Goal: Check status: Check status

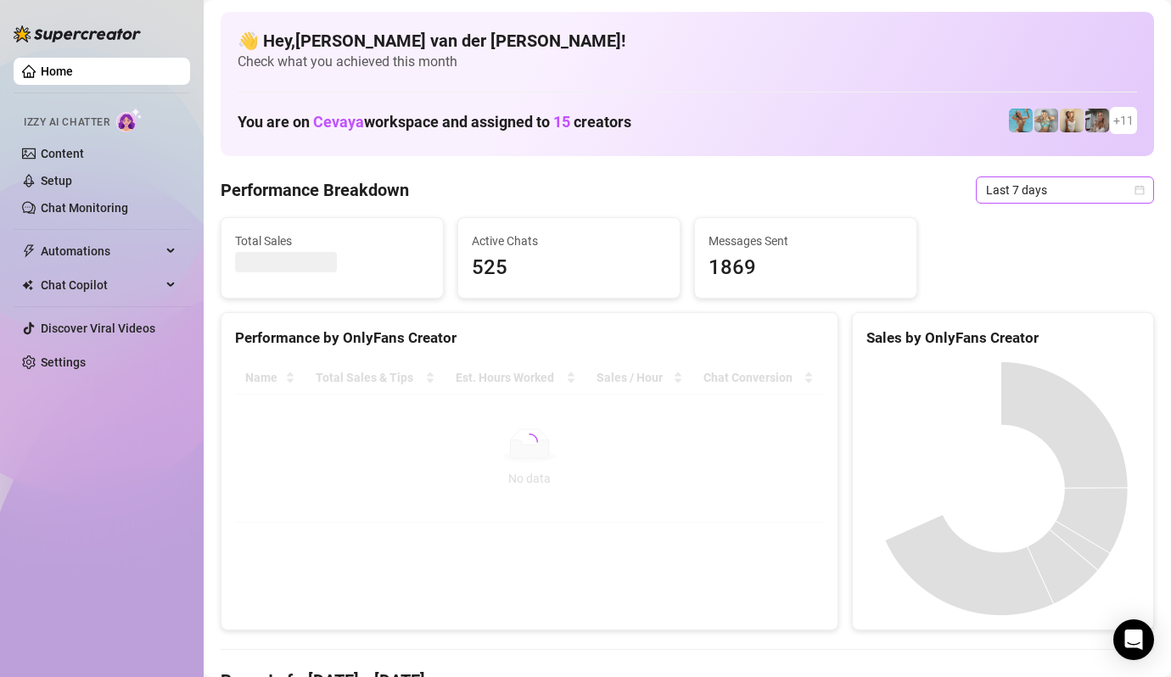
click at [1135, 189] on icon "calendar" at bounding box center [1140, 190] width 10 height 10
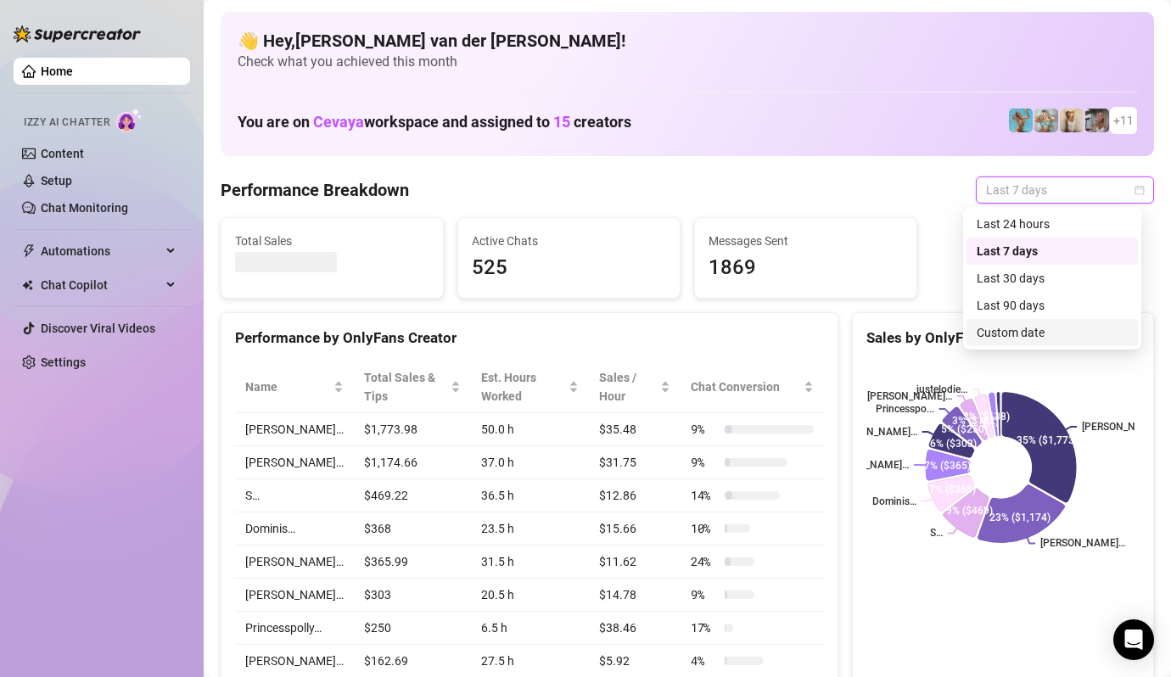
click at [1052, 328] on div "Custom date" at bounding box center [1052, 332] width 151 height 19
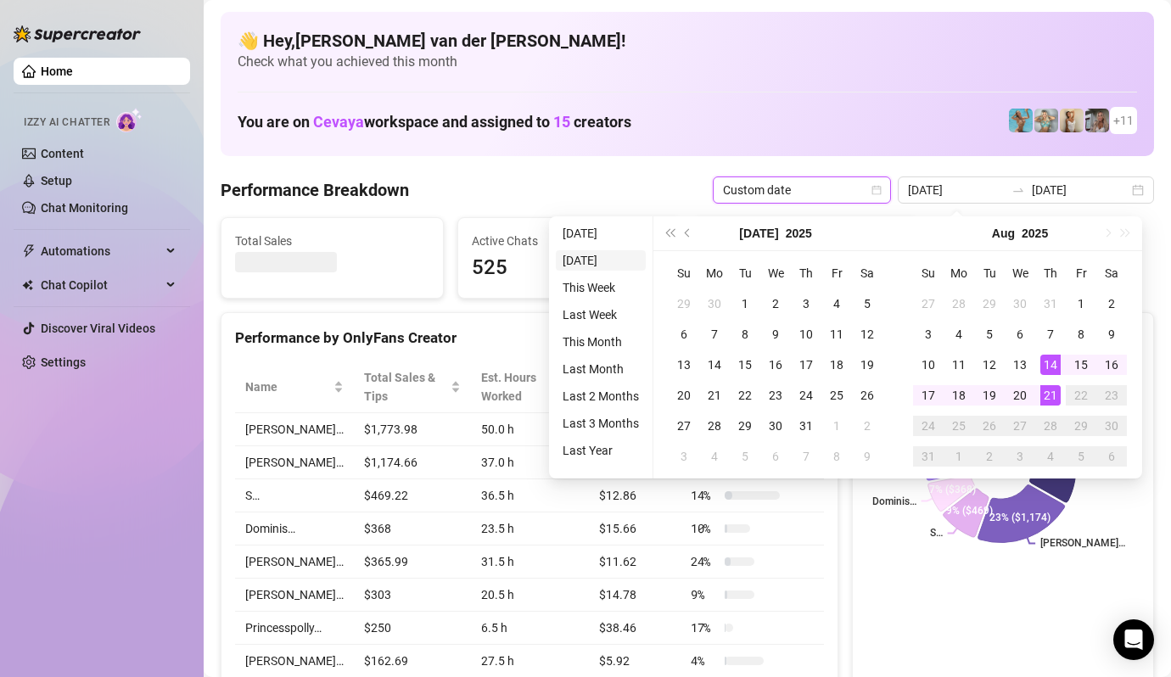
type input "[DATE]"
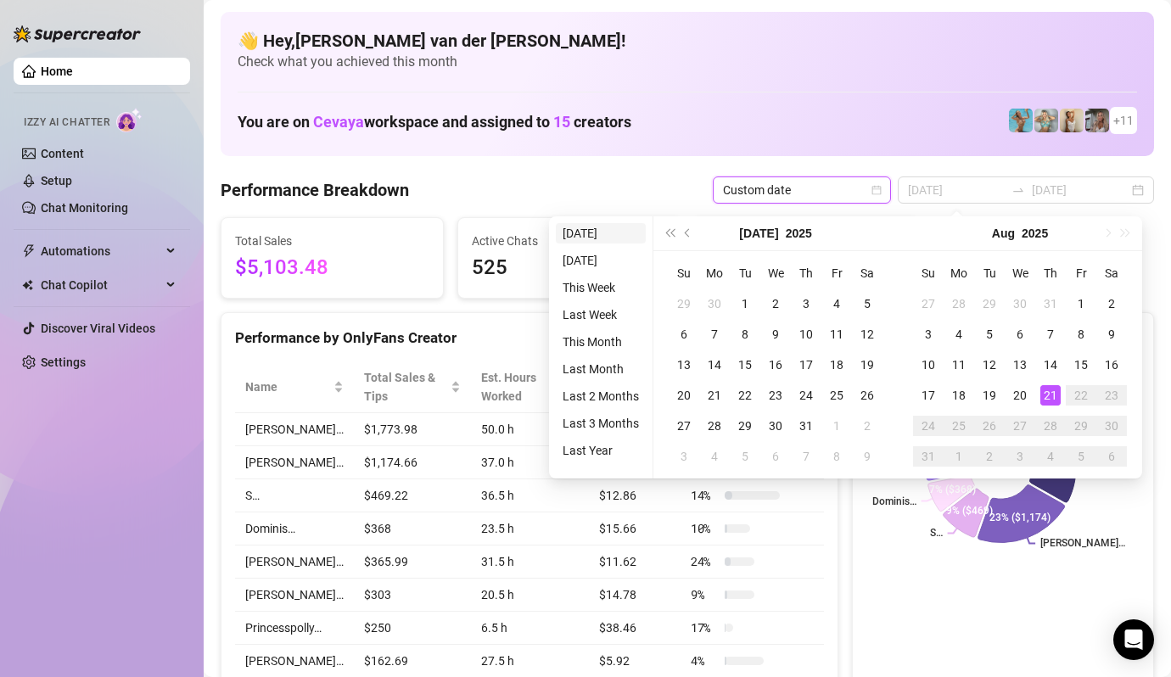
click at [586, 235] on li "[DATE]" at bounding box center [601, 233] width 90 height 20
type input "[DATE]"
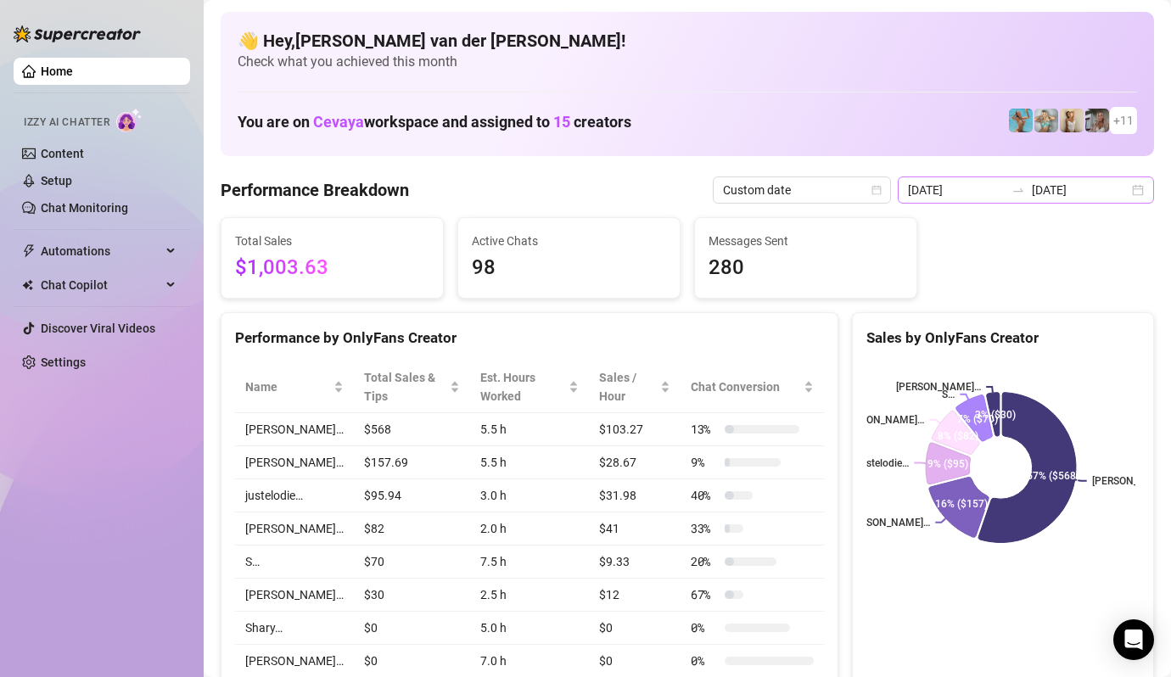
click at [1125, 188] on div "[DATE] [DATE]" at bounding box center [1026, 190] width 256 height 27
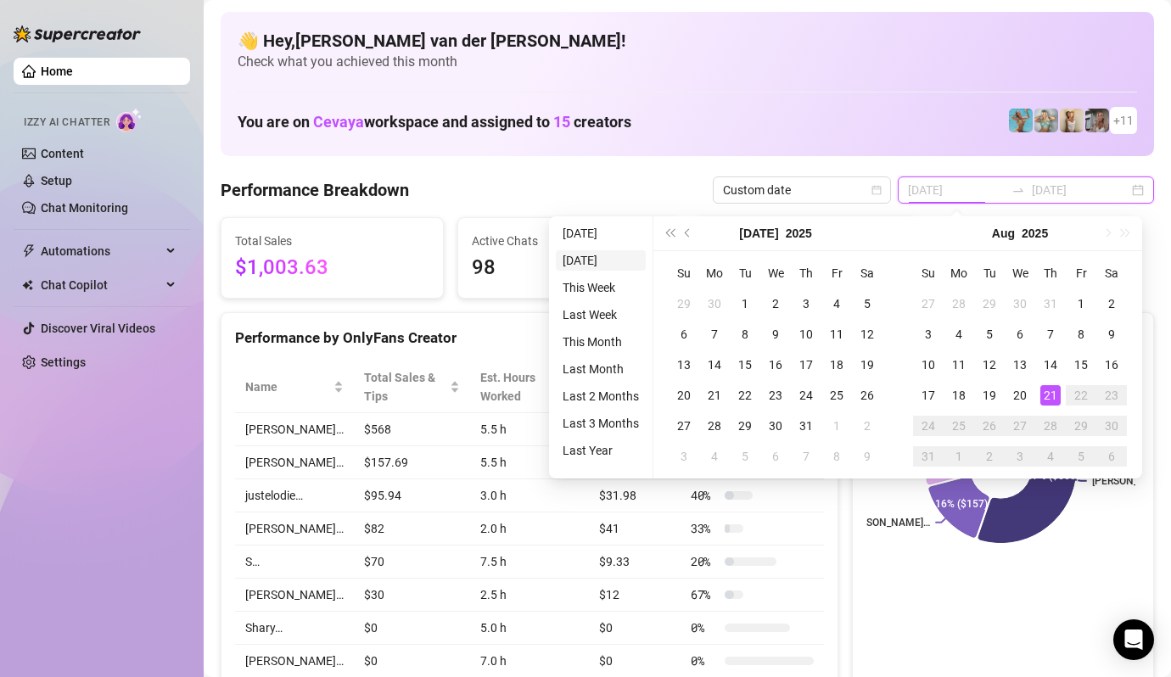
type input "[DATE]"
click at [603, 261] on li "[DATE]" at bounding box center [601, 260] width 90 height 20
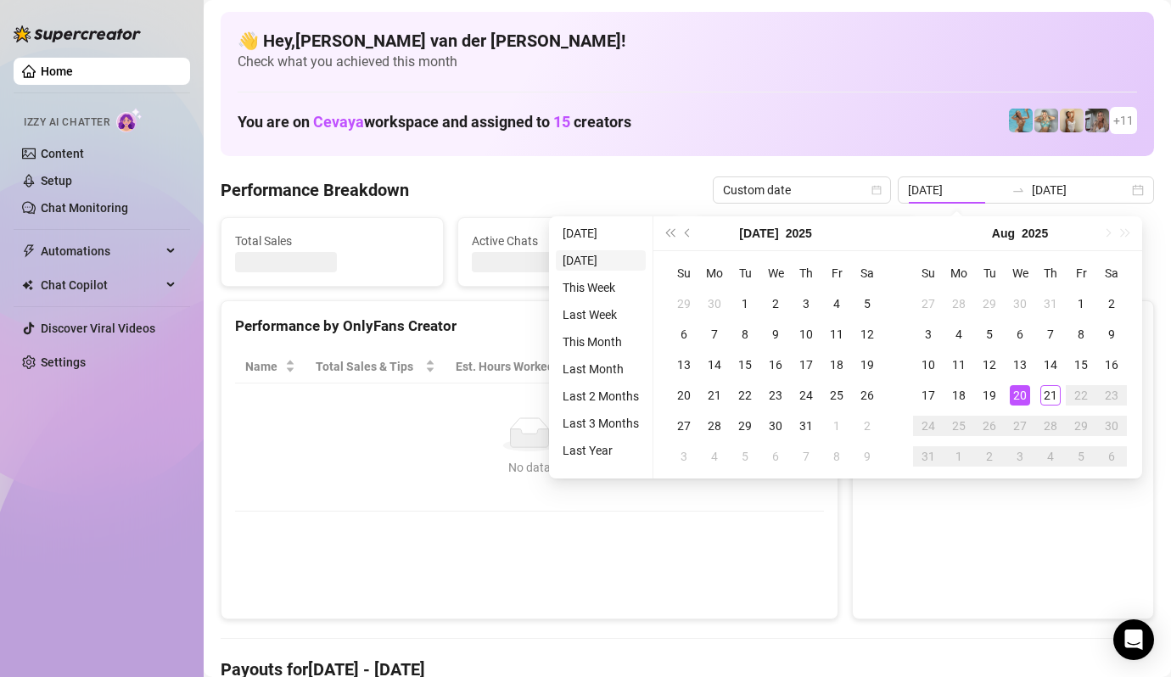
type input "[DATE]"
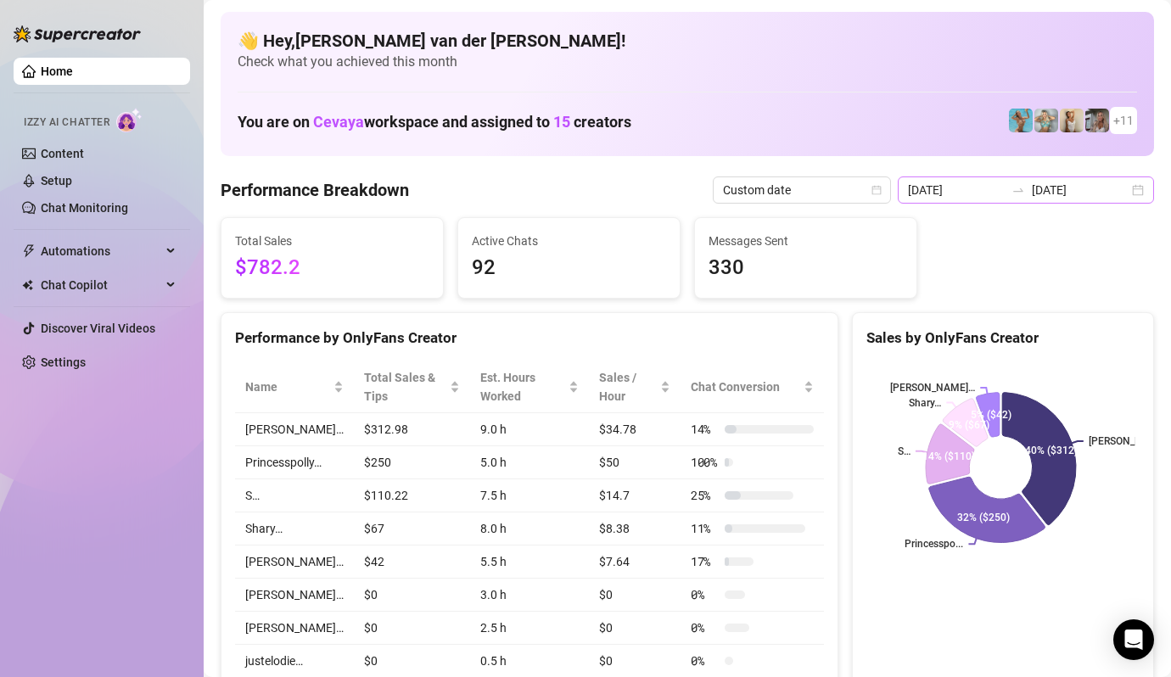
click at [1130, 188] on div "[DATE] [DATE]" at bounding box center [1026, 190] width 256 height 27
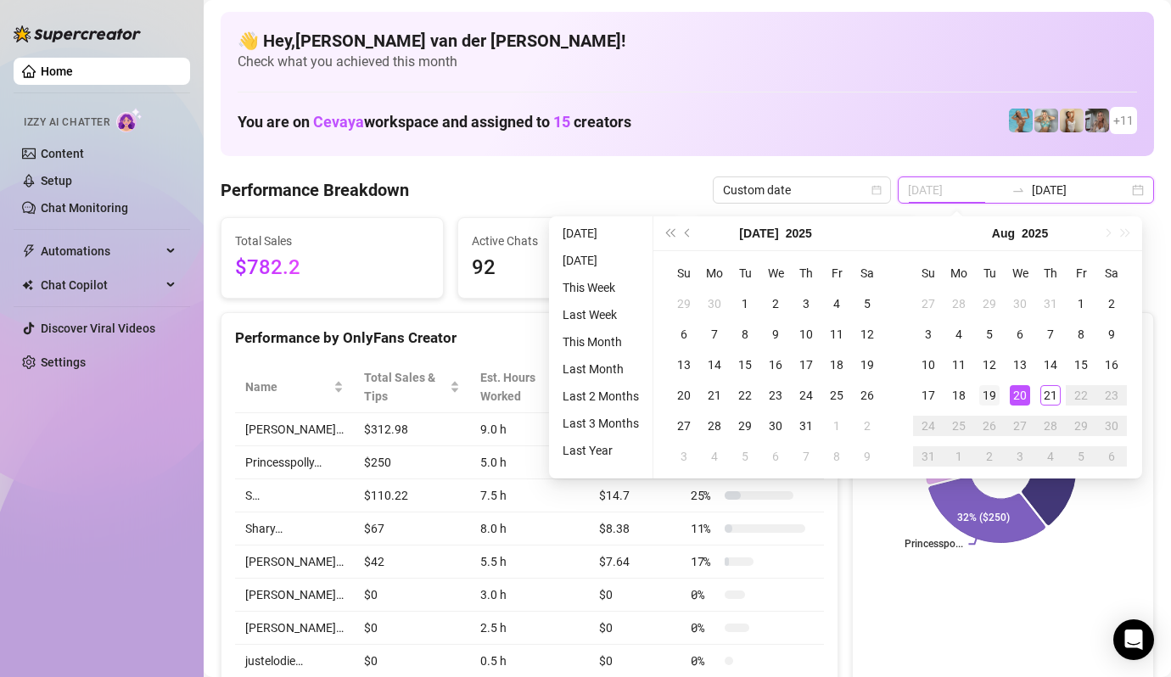
type input "[DATE]"
click at [987, 390] on div "19" at bounding box center [989, 395] width 20 height 20
type input "[DATE]"
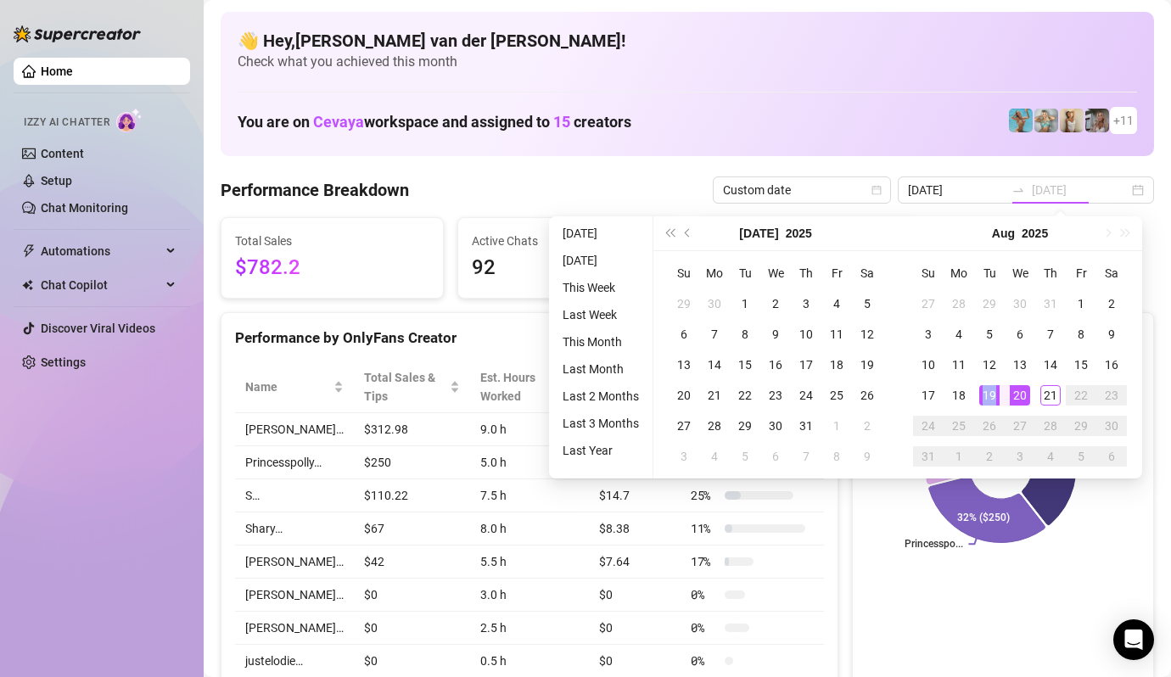
type input "[DATE]"
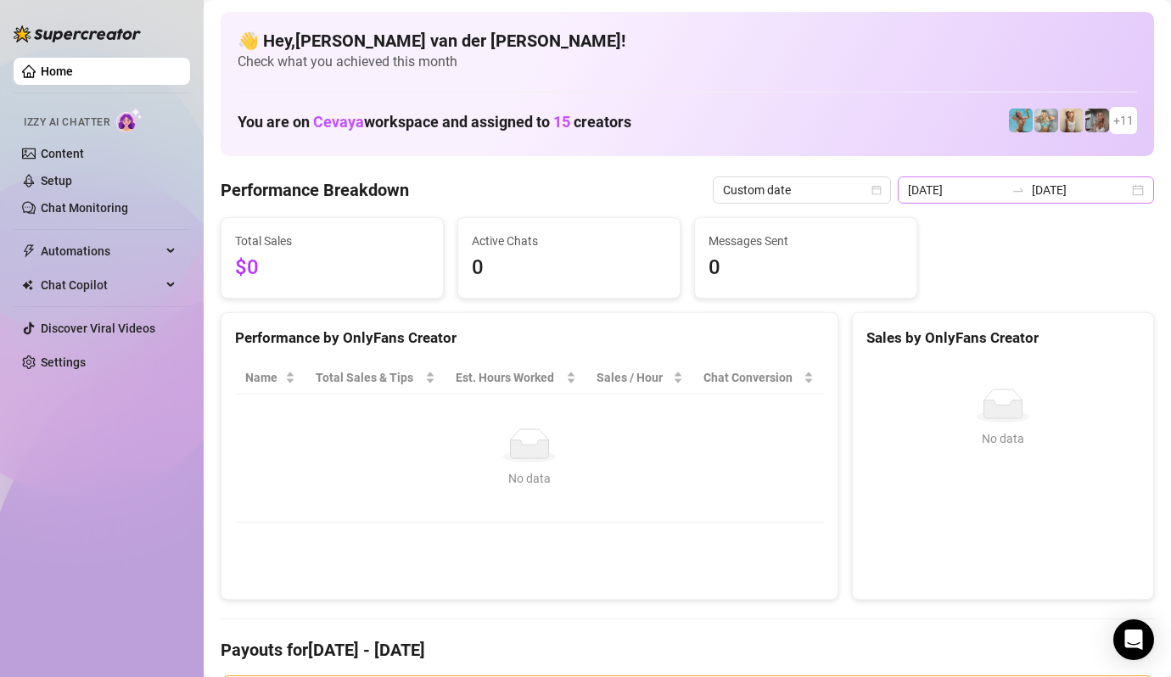
click at [1119, 189] on div "[DATE] [DATE]" at bounding box center [1026, 190] width 256 height 27
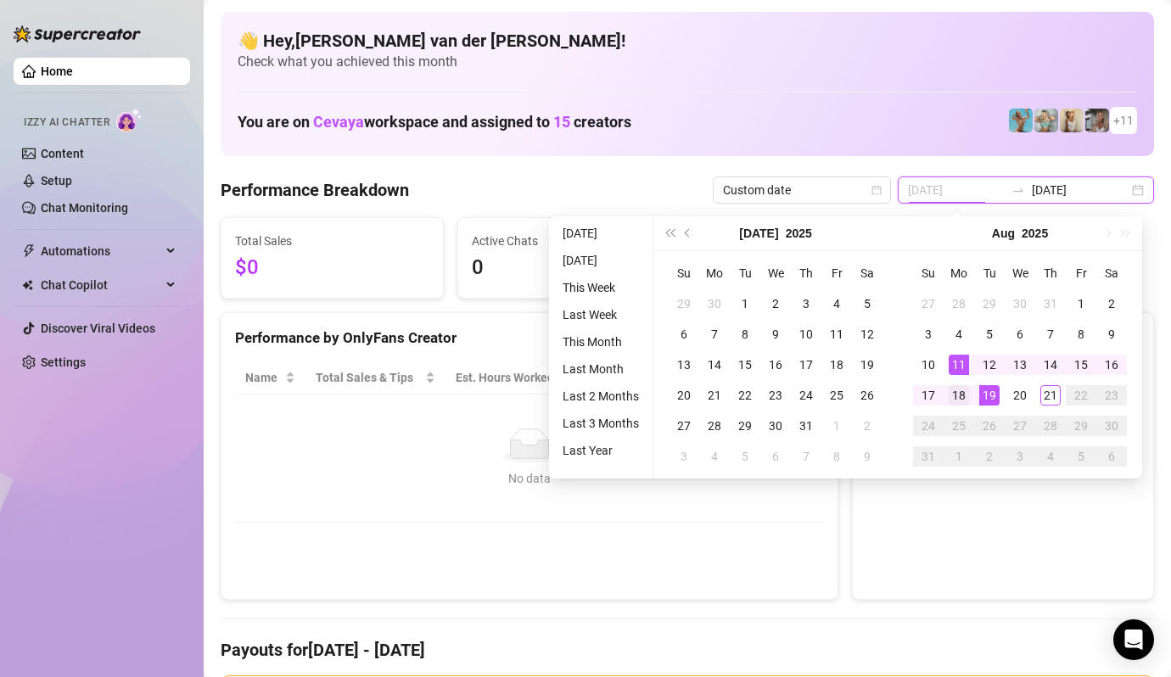
type input "[DATE]"
click at [958, 385] on div "18" at bounding box center [959, 395] width 20 height 20
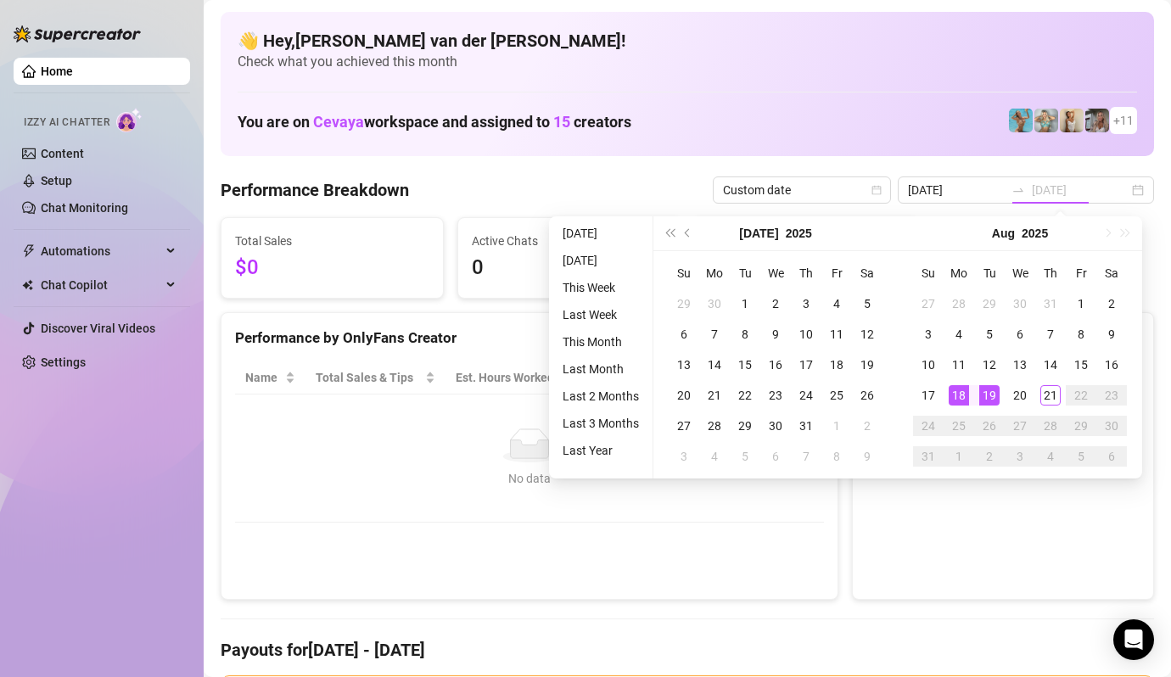
click at [957, 388] on div "18" at bounding box center [959, 395] width 20 height 20
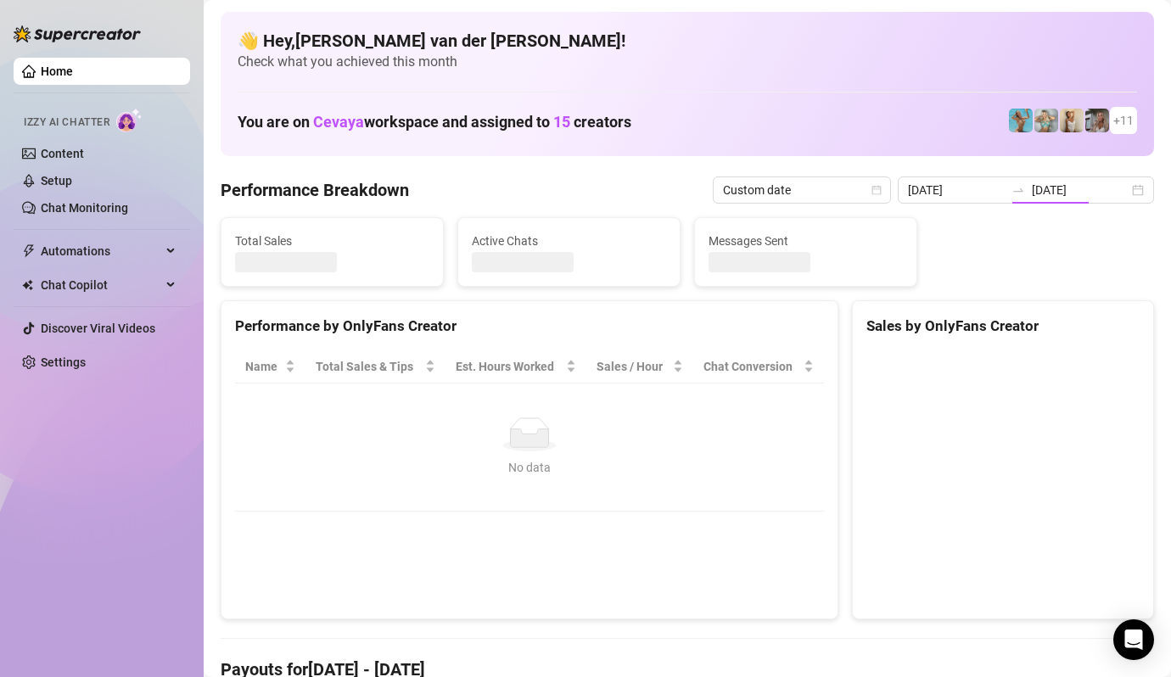
type input "[DATE]"
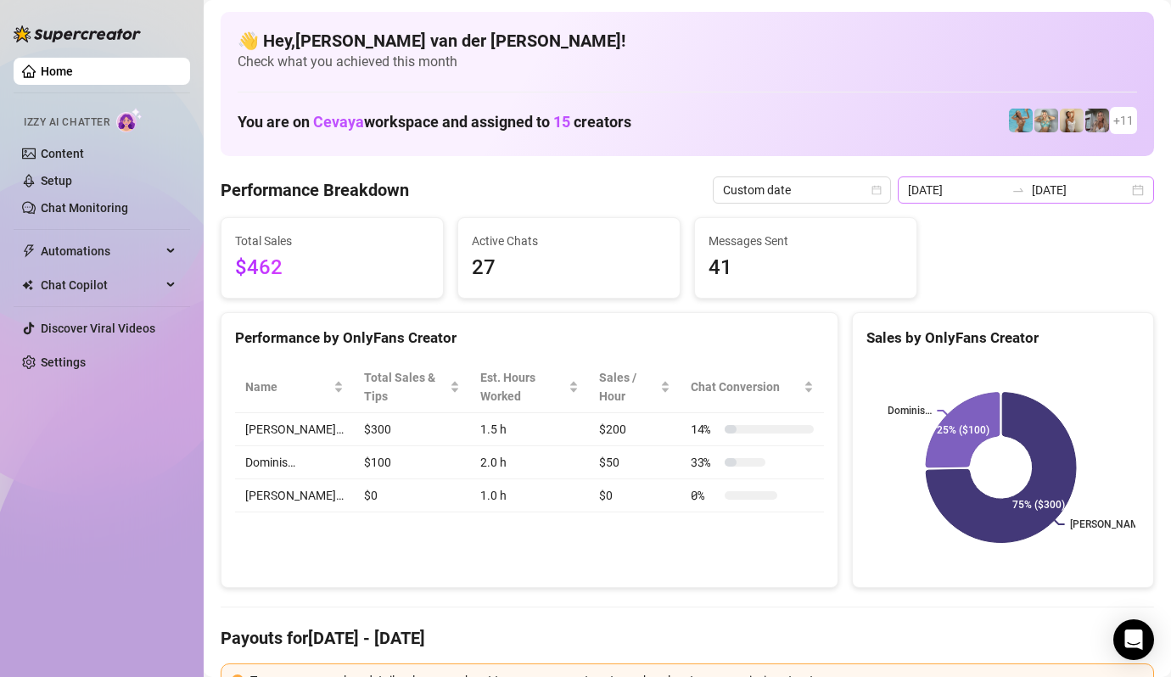
click at [1128, 190] on div "[DATE] [DATE]" at bounding box center [1026, 190] width 256 height 27
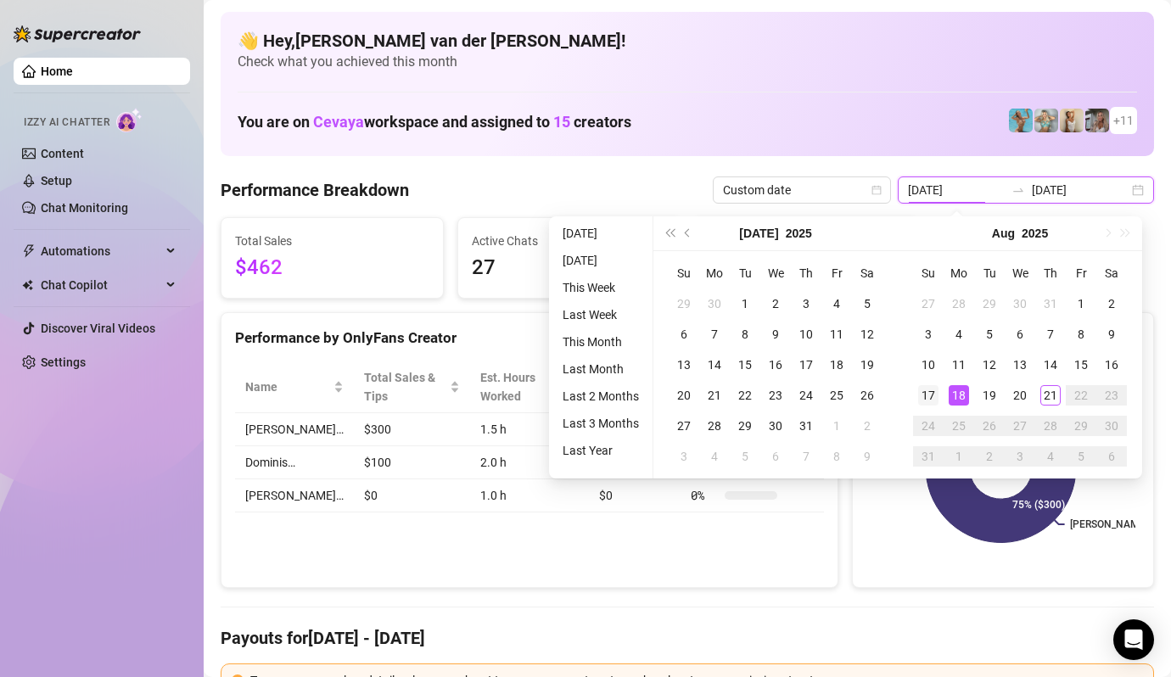
type input "[DATE]"
click at [932, 393] on div "17" at bounding box center [928, 395] width 20 height 20
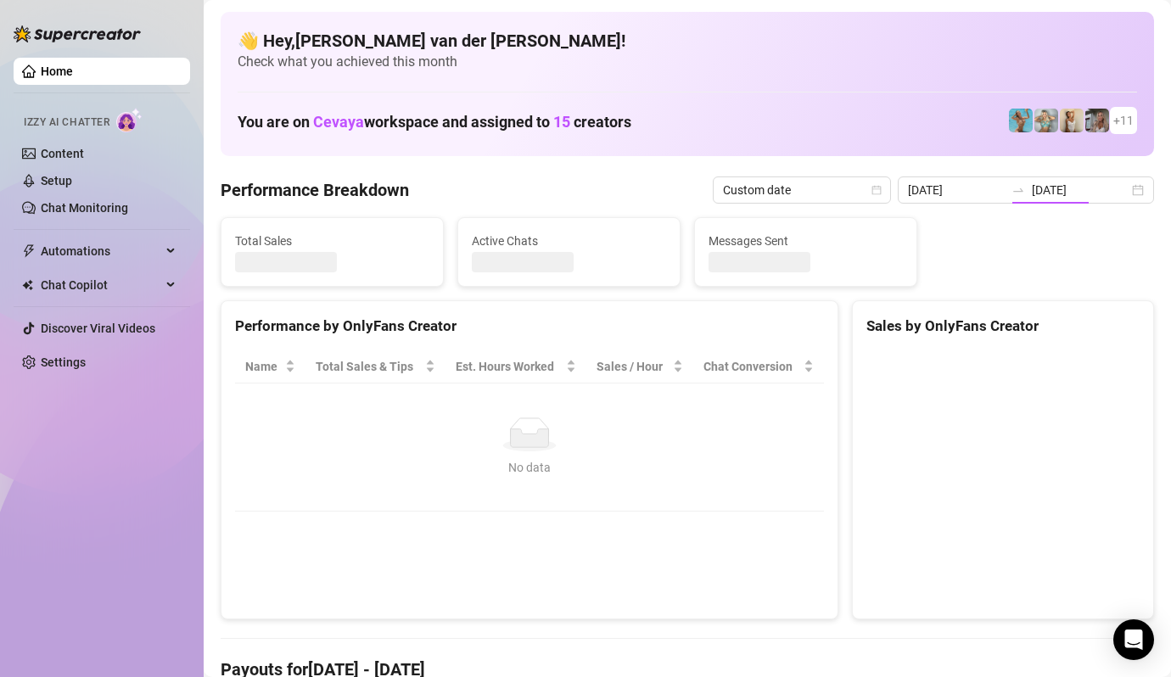
type input "[DATE]"
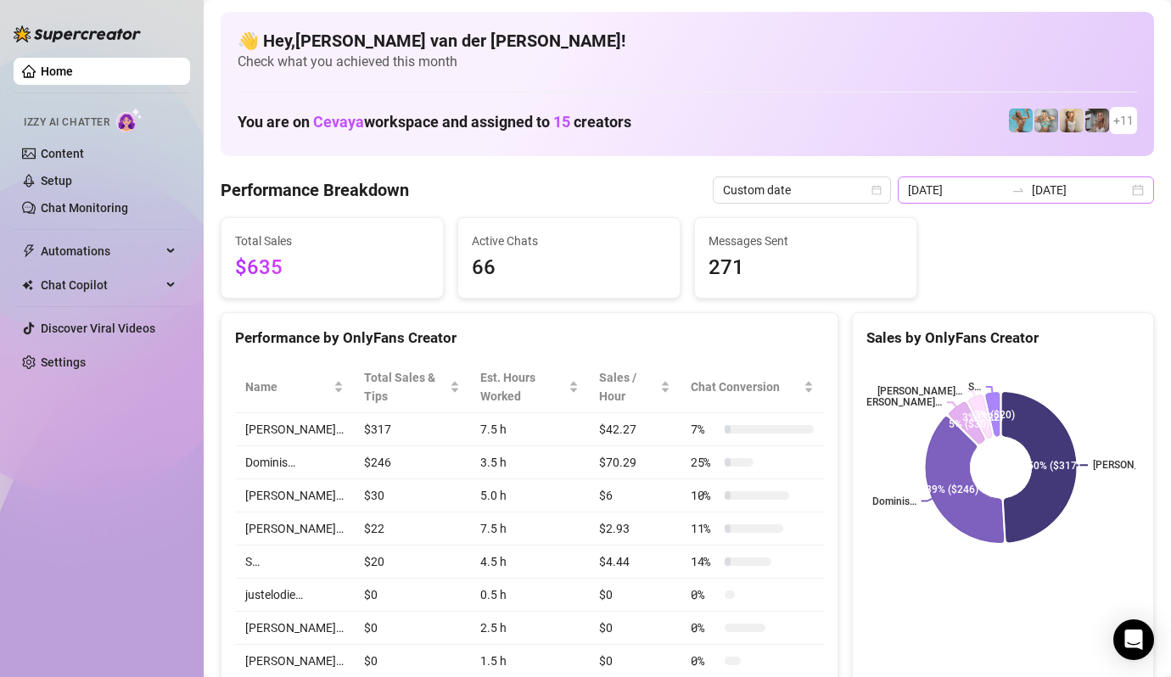
click at [1124, 189] on div "[DATE] [DATE]" at bounding box center [1026, 190] width 256 height 27
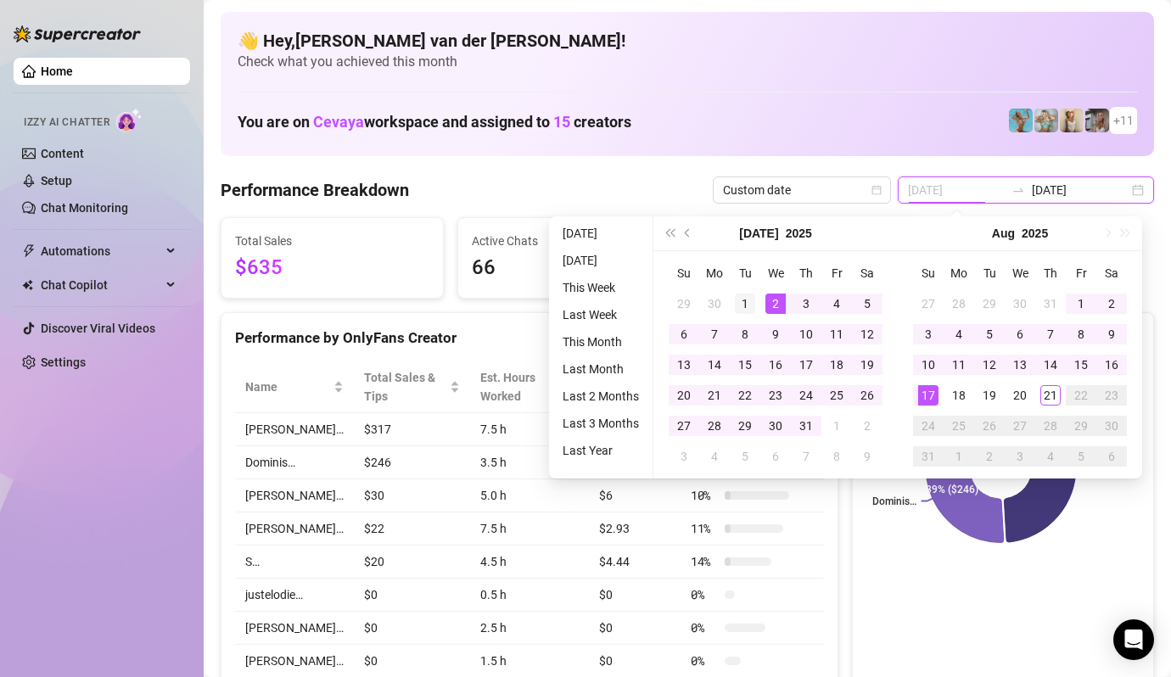
type input "[DATE]"
click at [746, 294] on div "1" at bounding box center [745, 304] width 20 height 20
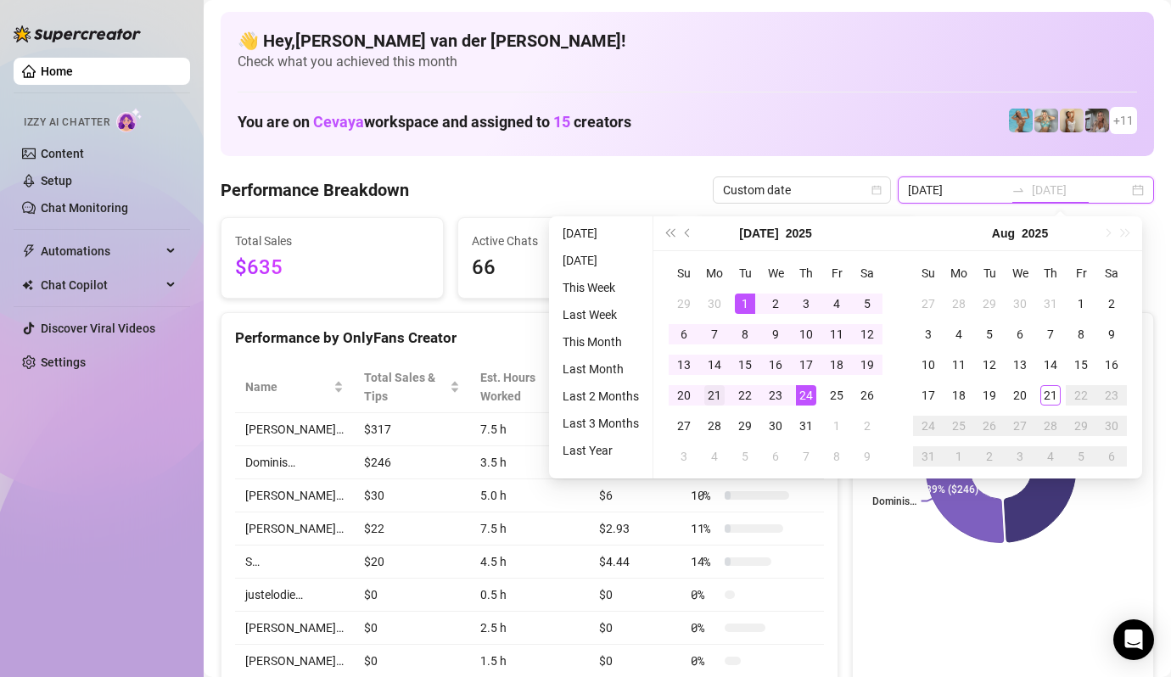
type input "[DATE]"
click at [715, 391] on div "21" at bounding box center [714, 395] width 20 height 20
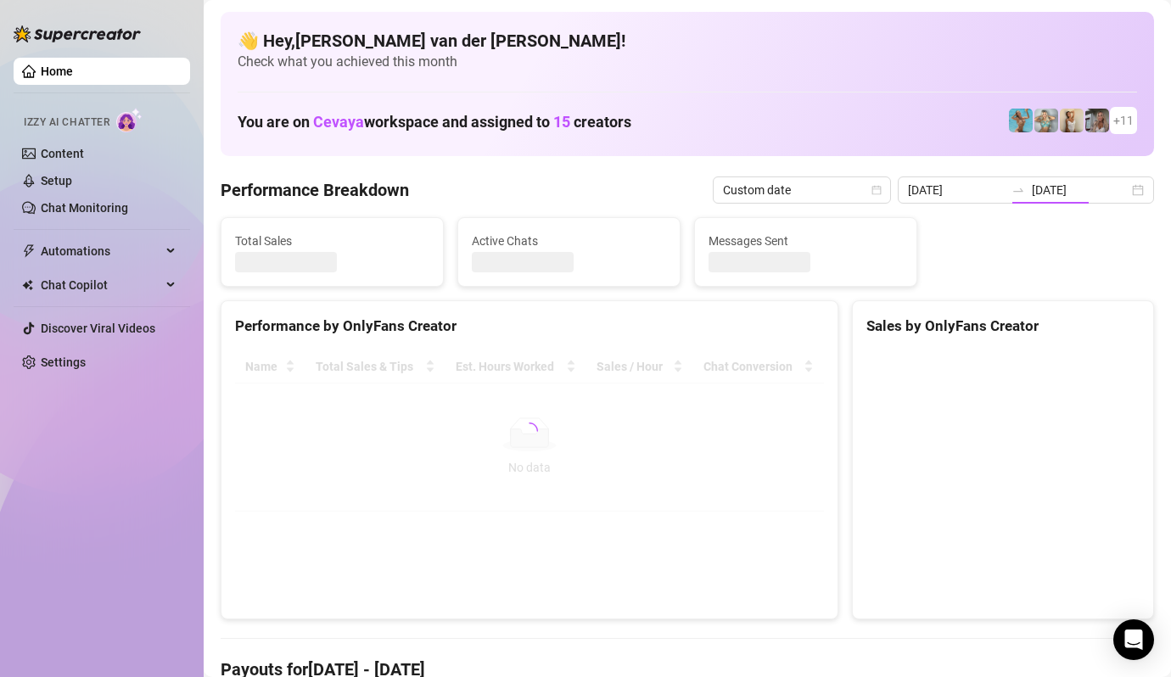
type input "[DATE]"
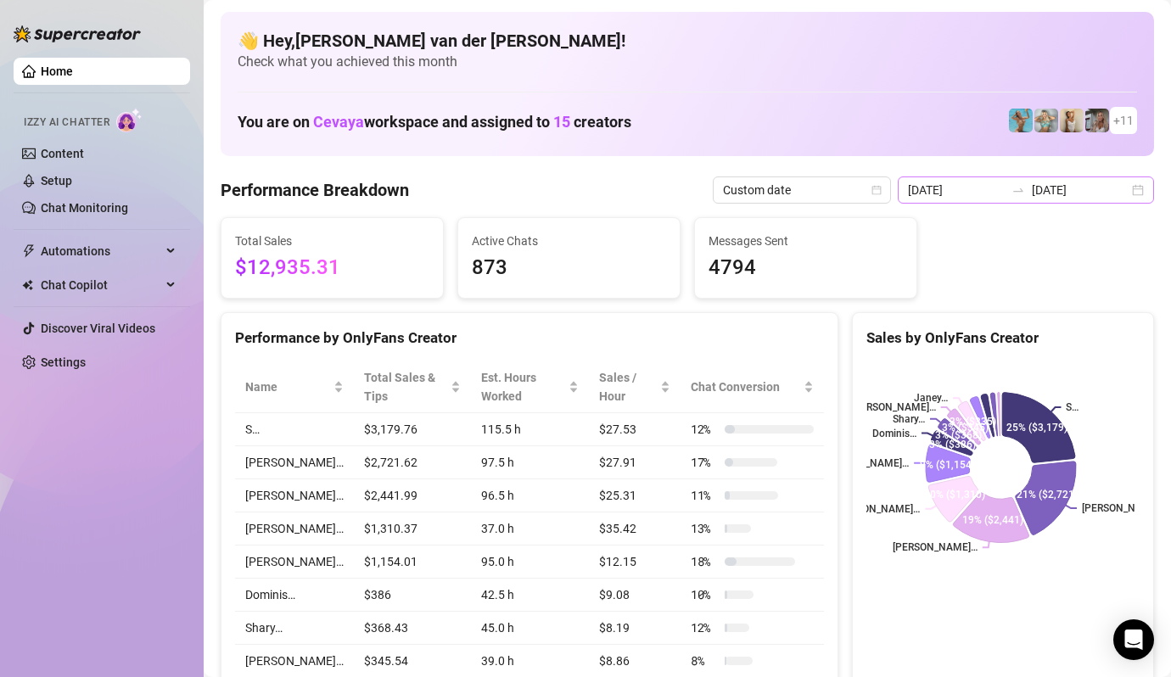
click at [1122, 188] on div "[DATE] [DATE]" at bounding box center [1026, 190] width 256 height 27
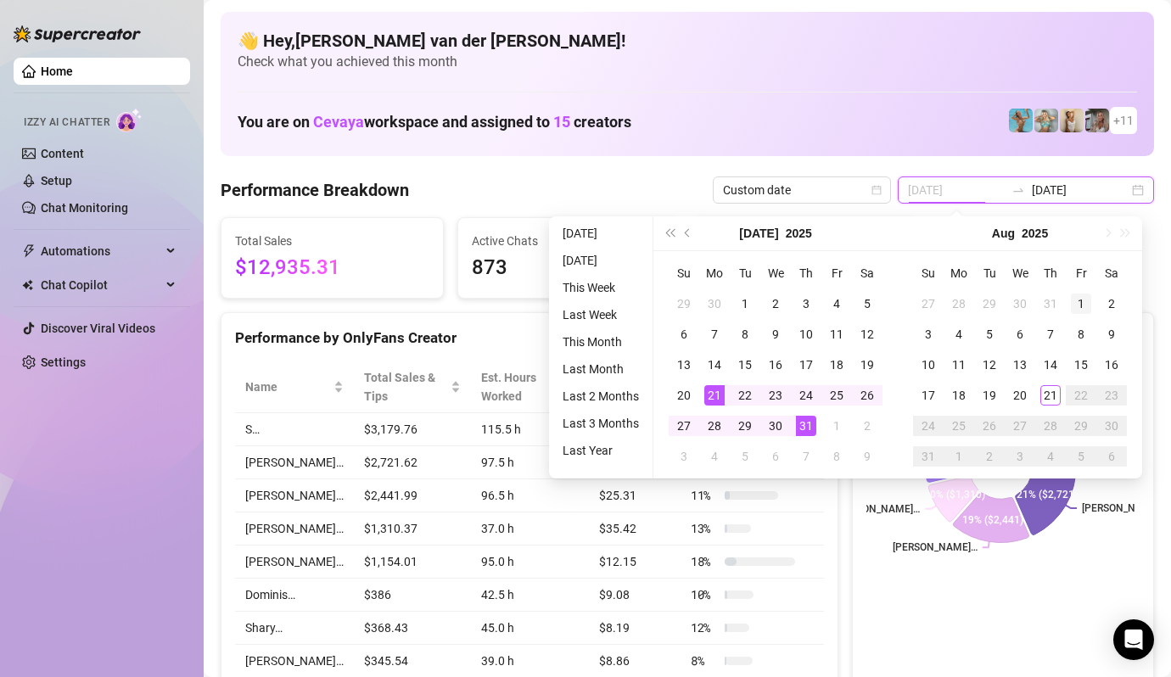
type input "[DATE]"
click at [1077, 301] on div "1" at bounding box center [1081, 304] width 20 height 20
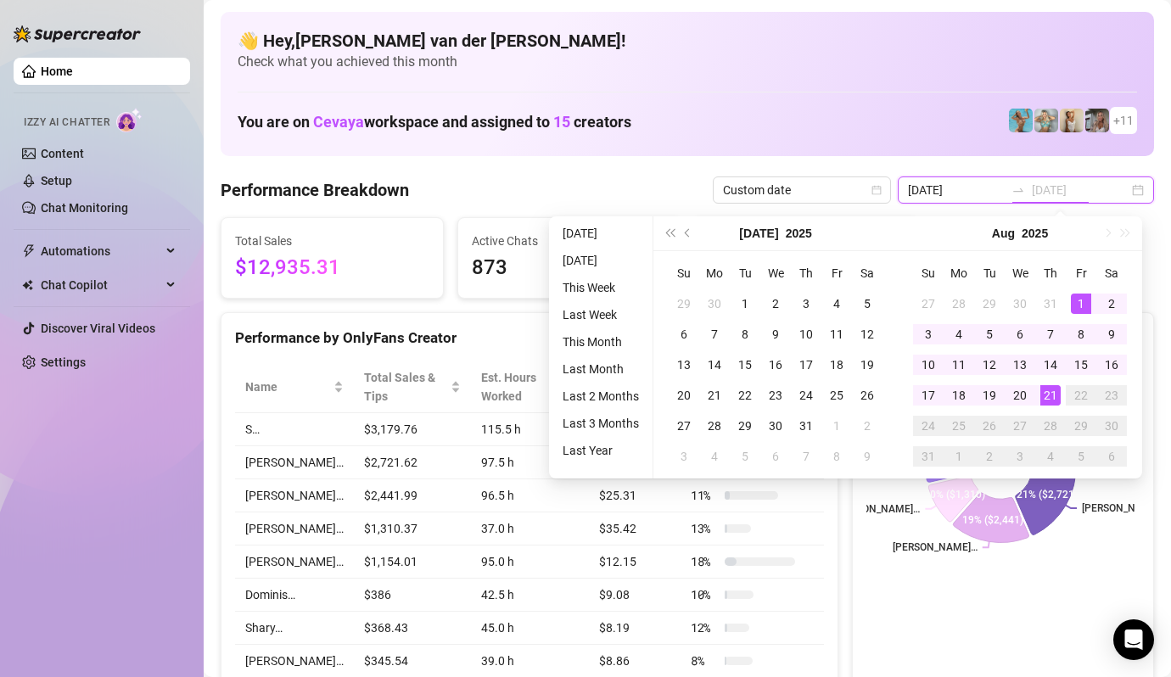
type input "[DATE]"
click at [1047, 393] on div "21" at bounding box center [1050, 395] width 20 height 20
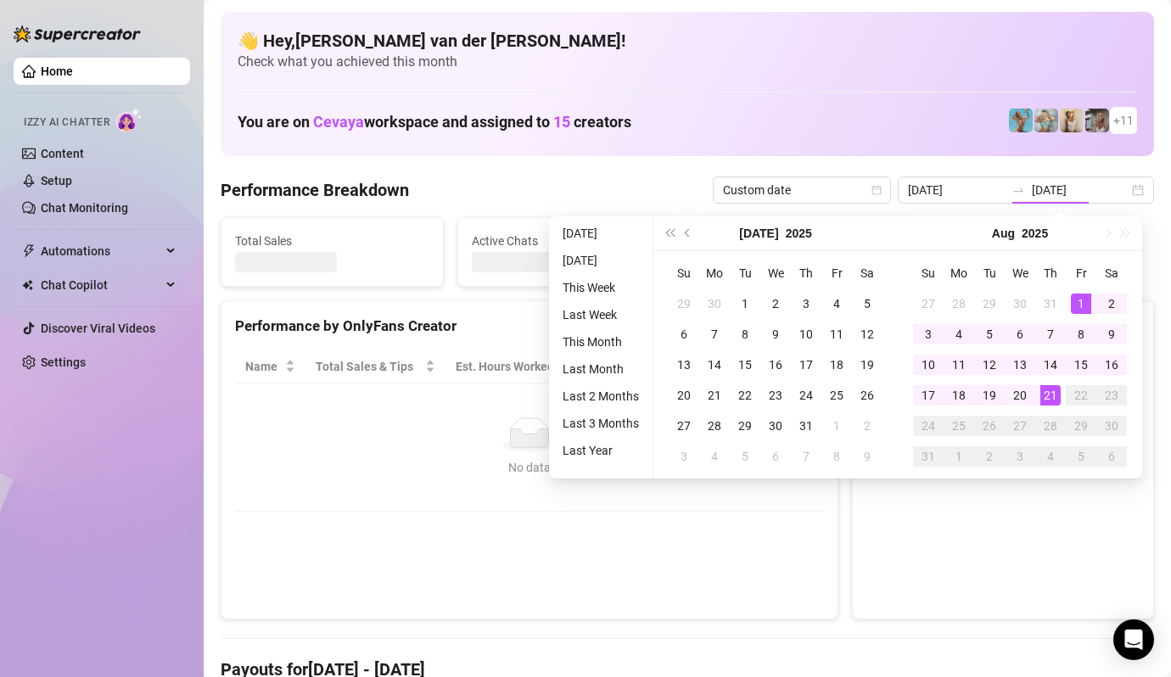
type input "[DATE]"
